Goal: Transaction & Acquisition: Purchase product/service

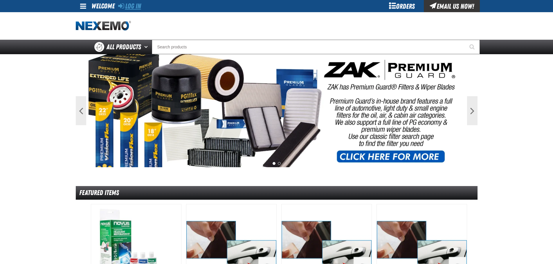
click at [128, 3] on link "Log In" at bounding box center [129, 6] width 23 height 8
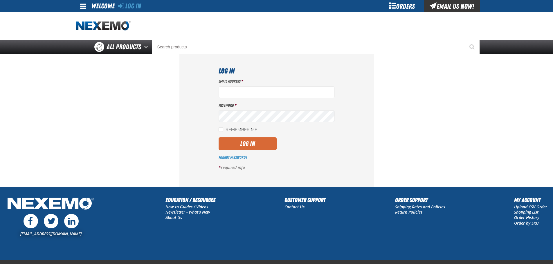
type input "Jnickel@vtaig.com"
click at [257, 145] on button "Log In" at bounding box center [247, 144] width 58 height 13
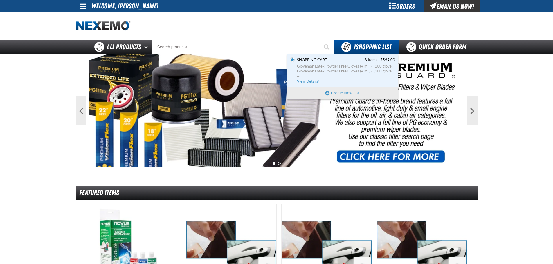
click at [314, 82] on span "View Details" at bounding box center [309, 81] width 24 height 4
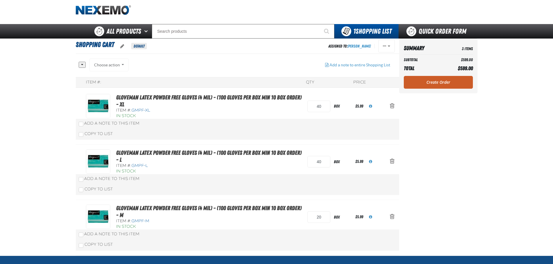
scroll to position [29, 0]
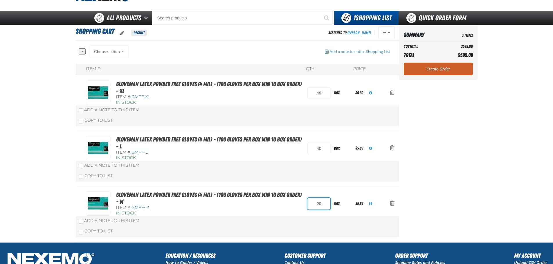
click at [324, 205] on input "20" at bounding box center [318, 204] width 23 height 12
type input "2"
type input "40"
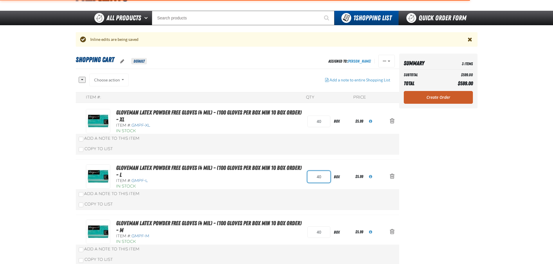
click at [326, 145] on div "Item #: QTY Price Gloveman Latex Powder Free Gloves (4 mil) - (100 gloves per b…" at bounding box center [237, 181] width 323 height 179
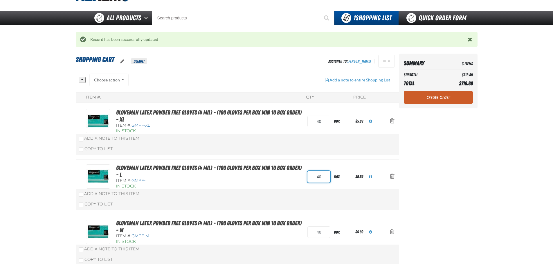
click at [322, 176] on input "40" at bounding box center [318, 177] width 23 height 12
type input "4"
type input "20"
click at [326, 122] on div "Item #: QTY Price Gloveman Latex Powder Free Gloves (4 mil) - (100 gloves per b…" at bounding box center [237, 181] width 323 height 179
click at [326, 122] on input "40" at bounding box center [318, 122] width 23 height 12
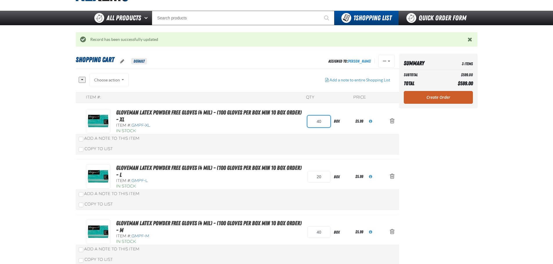
type input "4"
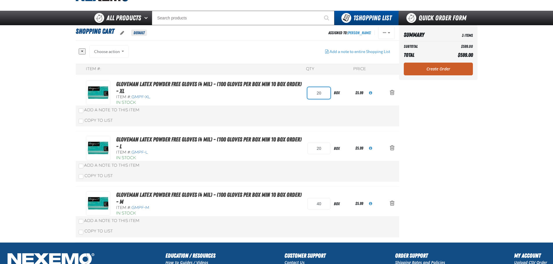
scroll to position [0, 0]
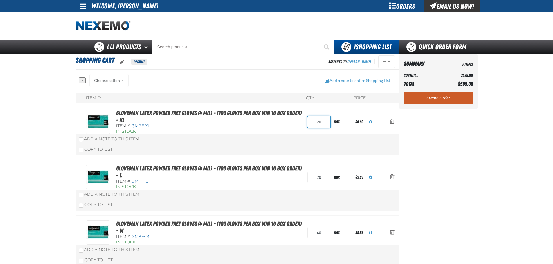
type input "20"
click at [250, 80] on div "Staging Site 5.1 Upgrade Site My Account My Account Support Ticket Support Tick…" at bounding box center [276, 191] width 553 height 382
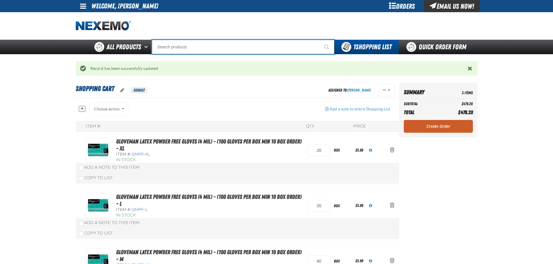
click at [242, 53] on input "Search" at bounding box center [243, 47] width 183 height 15
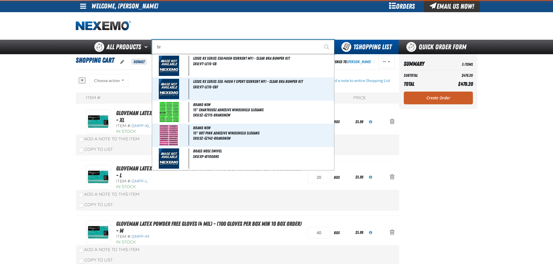
type input "b"
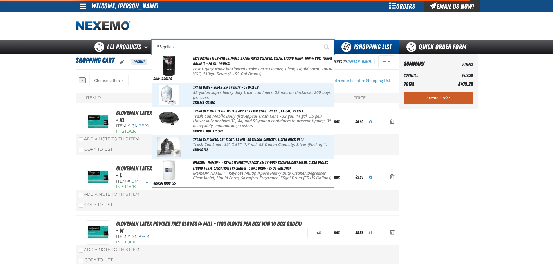
type input "55 gallon"
click at [320, 40] on button "Start Searching" at bounding box center [327, 47] width 15 height 15
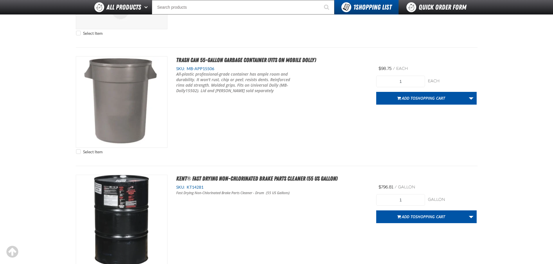
scroll to position [1132, 0]
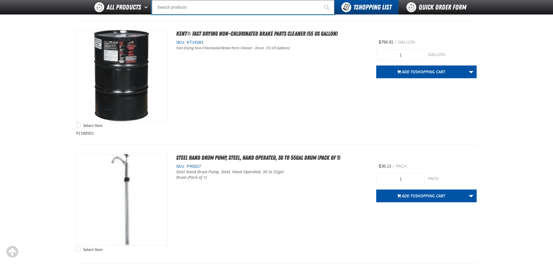
click at [225, 6] on input "Search" at bounding box center [243, 7] width 183 height 15
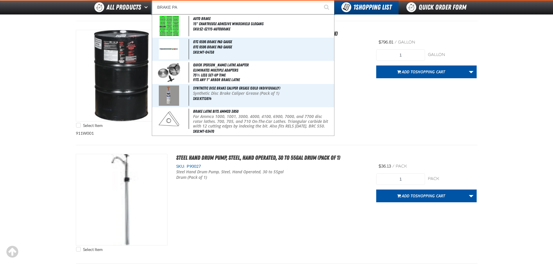
type input "BRAKE PAR"
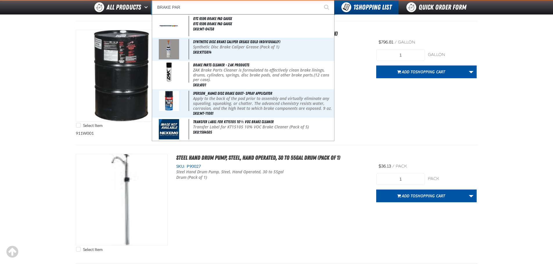
type input "BRAKE PARts Cleaner - ZAK Products"
type input "BRAKE PART"
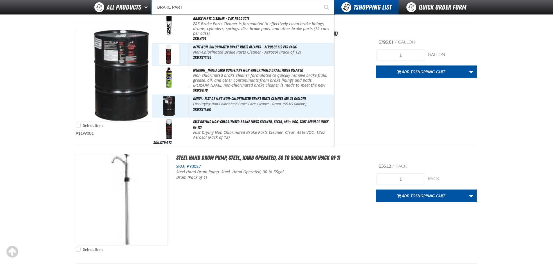
type input "BRAKE PARTs Cleaner - ZAK Products"
type input "BRAKE PARTS"
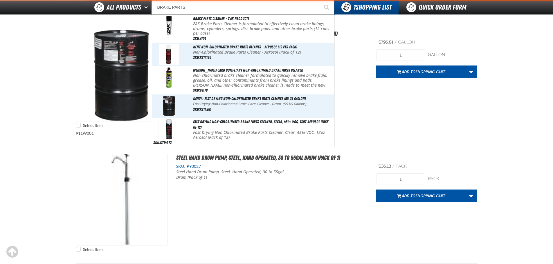
type input "BRAKE PARTS Cleaner - ZAK Products"
type input "BRAKE PARTS C"
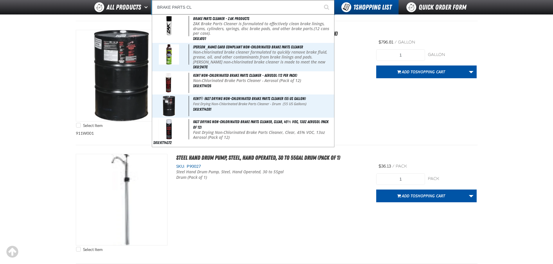
type input "BRAKE PARTS CLE"
type input "BRAKE PARTS CLEaner - ZAK Products"
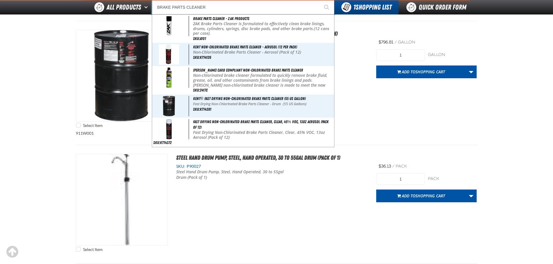
type input "BRAKE PARTS CLEANER"
click at [320, 0] on button "Start Searching" at bounding box center [327, 7] width 15 height 15
type input "BRAKE PARTS CLEANER - ZAK Products"
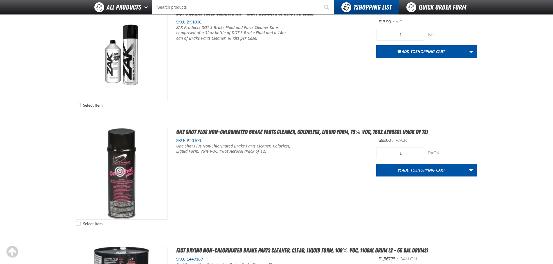
scroll to position [929, 0]
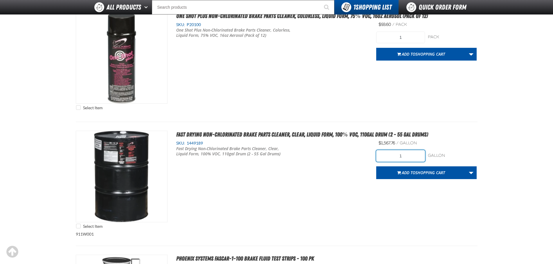
click at [418, 158] on input "1" at bounding box center [400, 156] width 49 height 12
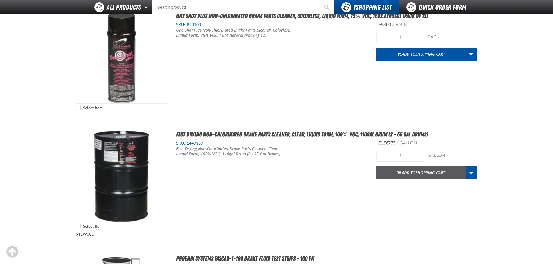
click at [403, 169] on button "Add to Shopping Cart" at bounding box center [421, 173] width 90 height 13
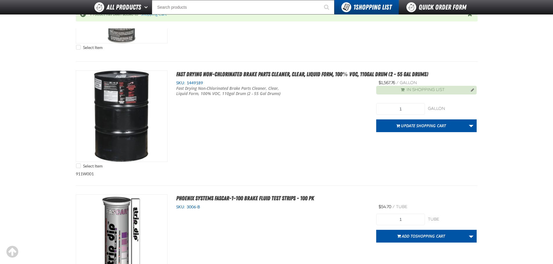
scroll to position [952, 0]
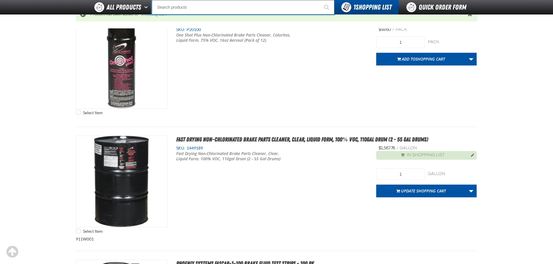
click at [199, 7] on input "Search" at bounding box center [243, 7] width 183 height 15
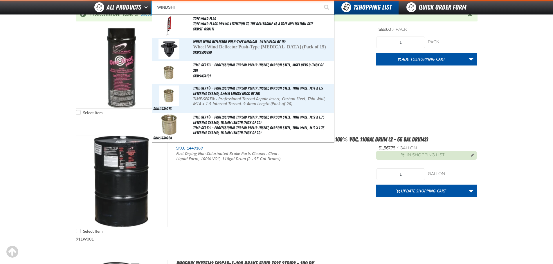
type input "WINDSHIE"
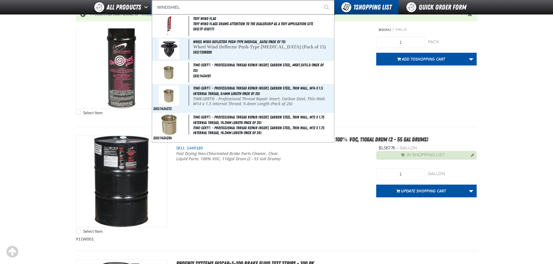
type input "WINDSHIELD"
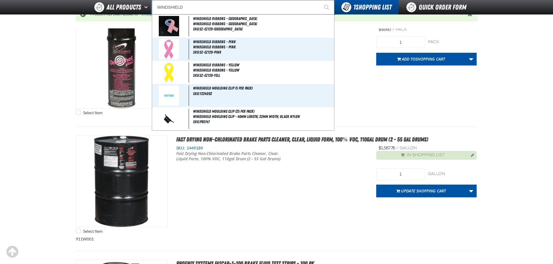
type input "WINDSHIELD Ribbons - USA"
type input "WINDSHIELD"
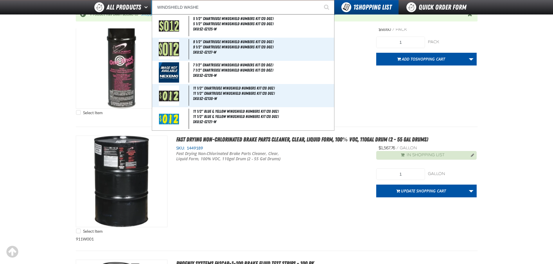
type input "WINDSHIELD WASHER"
type input "WINDSHIELD WASHER Hose Clip (10 per pack)"
type input "WINDSHIELD WASHER"
click at [320, 0] on button "Start Searching" at bounding box center [327, 7] width 15 height 15
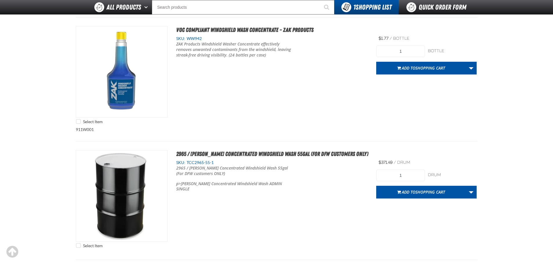
scroll to position [725, 0]
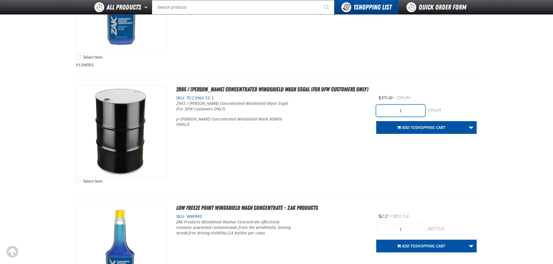
click at [409, 112] on input "1" at bounding box center [400, 111] width 49 height 12
type input "2"
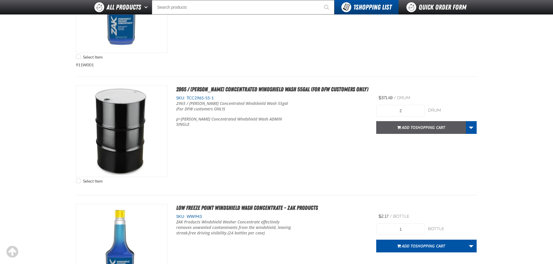
click at [415, 128] on span "Add to Shopping Cart" at bounding box center [423, 128] width 43 height 6
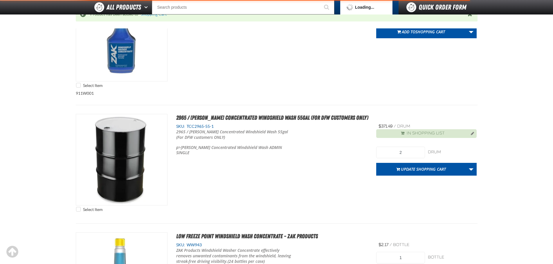
scroll to position [754, 0]
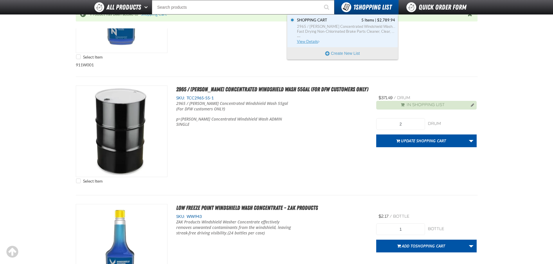
click at [348, 25] on span "2965 / [PERSON_NAME] Concentrated Windshield Wash 55gal (For DFW customers ONLY)" at bounding box center [346, 26] width 98 height 5
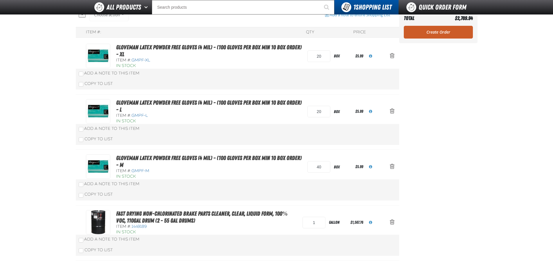
scroll to position [116, 0]
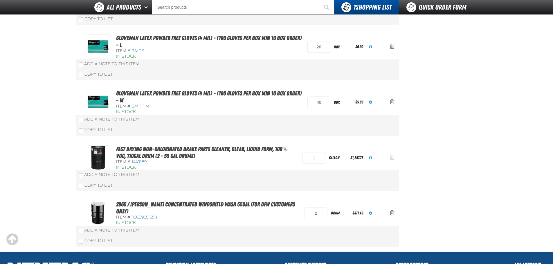
click at [390, 159] on span "Action Remove Fast Drying Non-Chlorinated Brake Parts Cleaner, Clear, Liquid Fo…" at bounding box center [392, 158] width 5 height 6
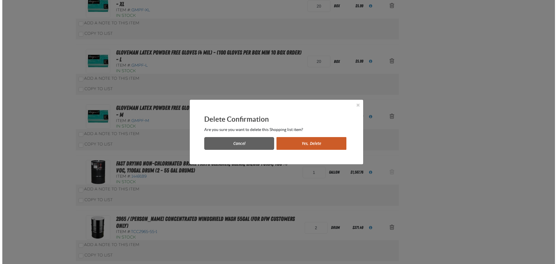
scroll to position [0, 0]
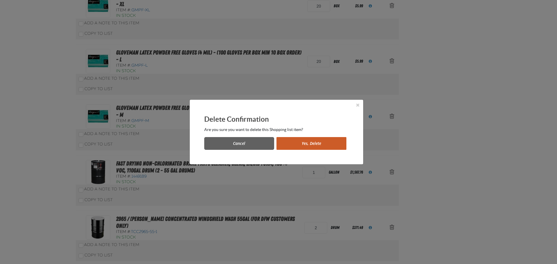
click at [297, 147] on button "Yes, Delete" at bounding box center [312, 143] width 70 height 13
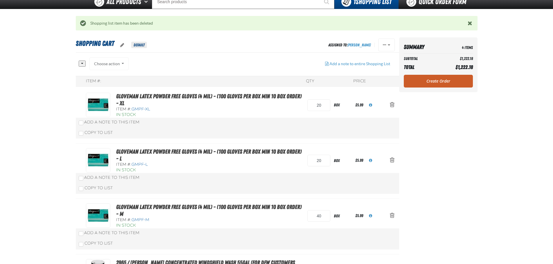
scroll to position [28, 0]
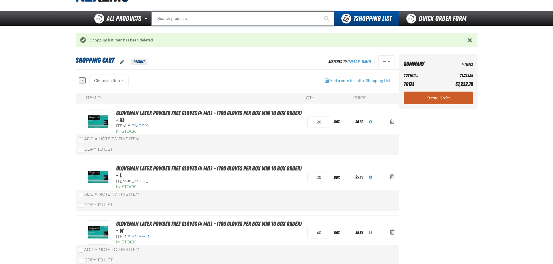
click at [212, 23] on input "Search" at bounding box center [243, 18] width 183 height 15
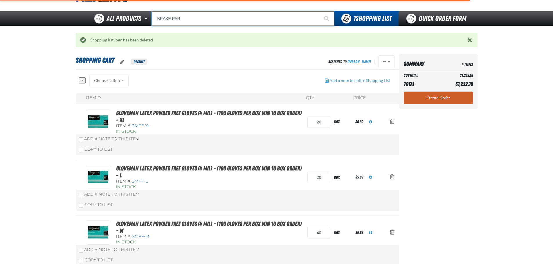
type input "BRAKE PART"
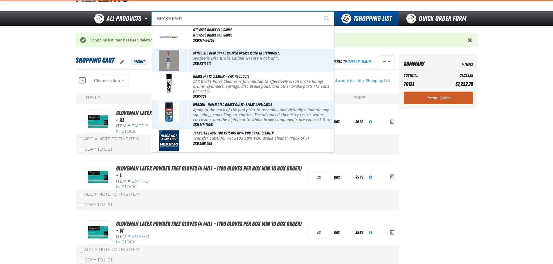
type input "BRAKE PARTs Cleaner - ZAK Products"
type input "BRAKE PARTS"
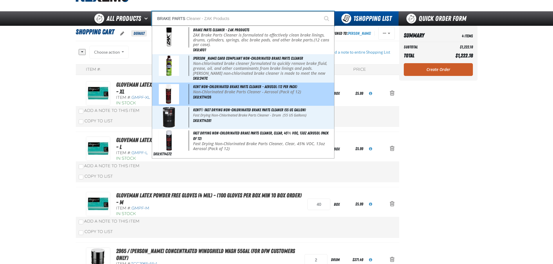
type input "BRAKE PARTS Cleaner - ZAK Products"
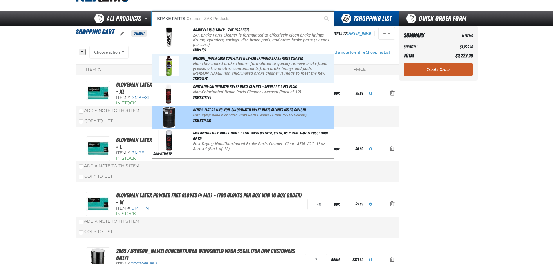
click at [228, 111] on span "Kent® Fast Drying Non-Chlorinated Brake Parts Cleaner (55 US gallon)" at bounding box center [249, 110] width 112 height 5
type input "Kent® Fast Drying Non-Chlorinated Brake Parts Cleaner (55 US gallon)"
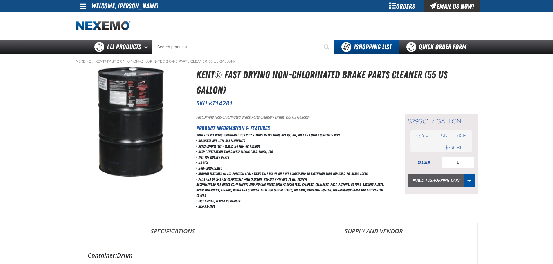
click at [447, 180] on span "Shopping Cart" at bounding box center [445, 181] width 30 height 6
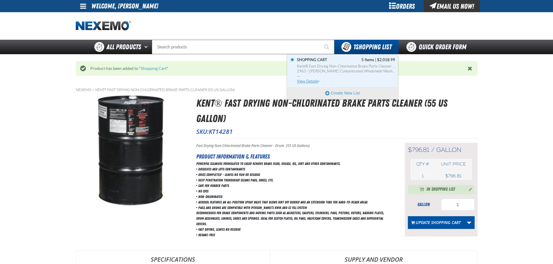
click at [352, 66] on span "Kent® Fast Drying Non-Chlorinated Brake Parts Cleaner (55 US gallon)" at bounding box center [346, 66] width 98 height 5
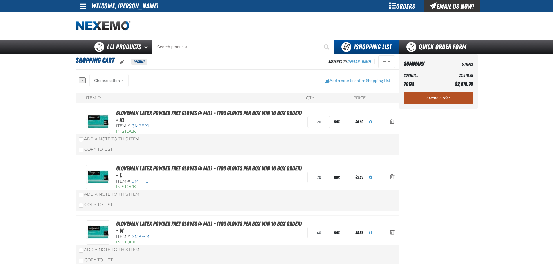
click at [453, 100] on link "Create Order" at bounding box center [438, 98] width 69 height 13
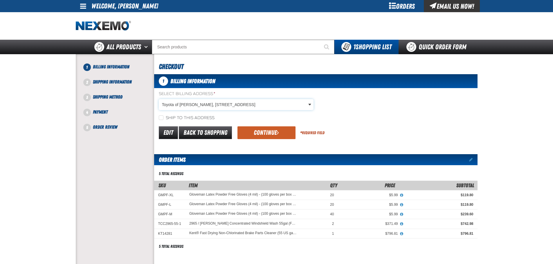
click at [201, 108] on body "Skip to Main Content Staging Site 5.1 Upgrade Site My Account My Account Suppor…" at bounding box center [276, 214] width 553 height 429
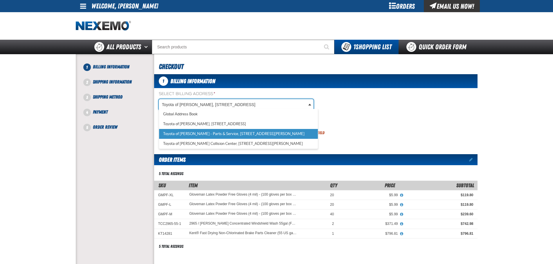
scroll to position [0, 3]
select select "a_374"
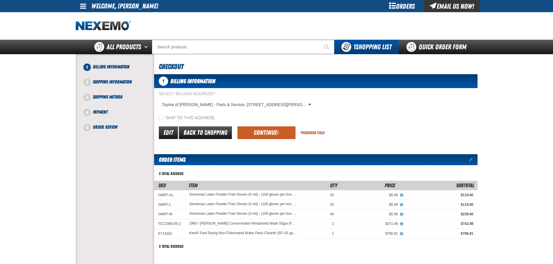
click at [174, 118] on label "Ship to this address" at bounding box center [187, 118] width 56 height 6
click at [163, 118] on input "Ship to this address" at bounding box center [161, 117] width 5 height 5
checkbox input "true"
click at [266, 136] on button "Continue" at bounding box center [266, 133] width 58 height 13
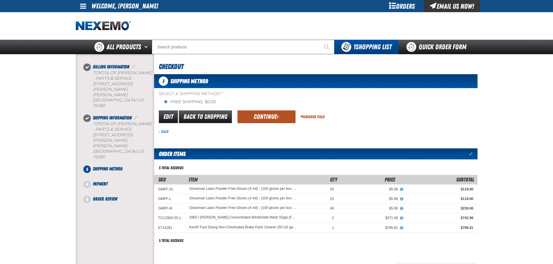
click at [268, 116] on button "Continue" at bounding box center [266, 117] width 58 height 13
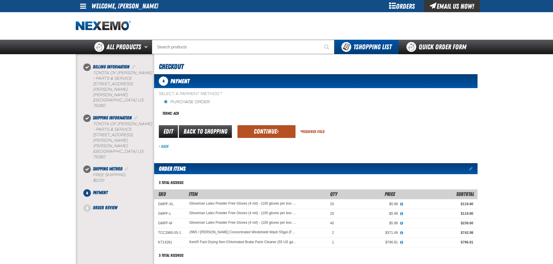
click at [269, 132] on button "Continue" at bounding box center [266, 131] width 58 height 13
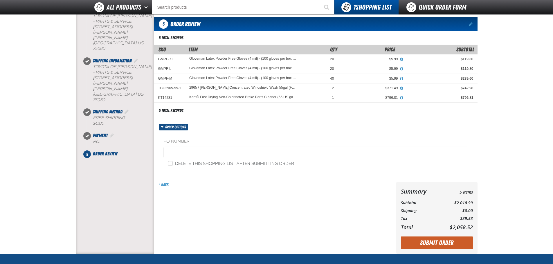
scroll to position [144, 0]
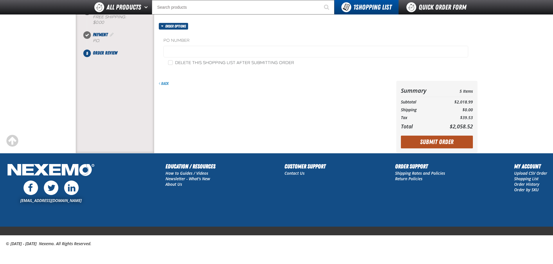
click at [438, 144] on button "Submit Order" at bounding box center [437, 142] width 72 height 13
